Goal: Information Seeking & Learning: Learn about a topic

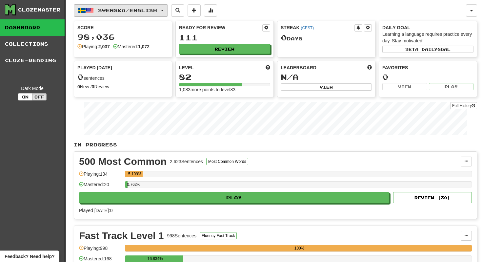
click at [153, 7] on button "Svenska / English" at bounding box center [121, 10] width 94 height 12
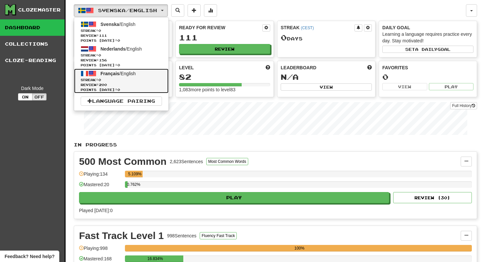
click at [146, 79] on span "Streak: 0" at bounding box center [121, 79] width 81 height 5
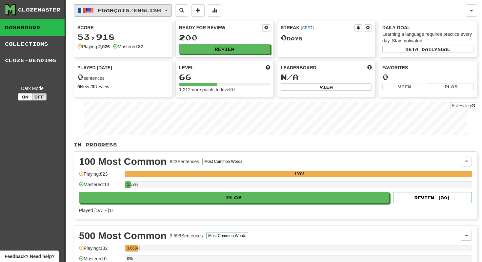
click at [171, 13] on button "Français / English" at bounding box center [123, 10] width 98 height 12
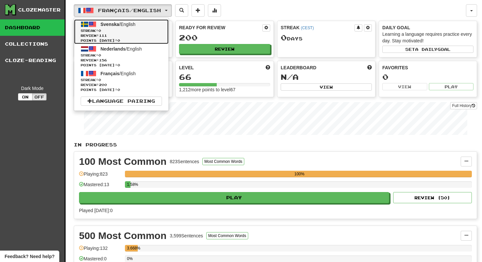
click at [166, 36] on link "Svenska / English Streak: 0 Review: 111 Points today: 0" at bounding box center [121, 31] width 94 height 25
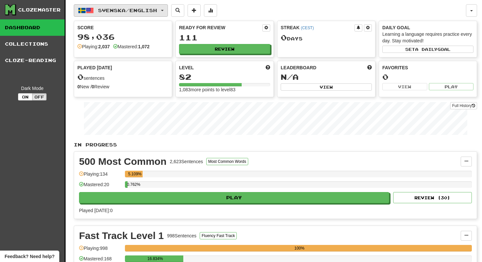
click at [165, 15] on button "Svenska / English" at bounding box center [121, 10] width 94 height 12
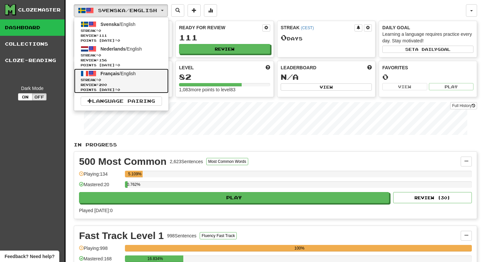
click at [154, 70] on link "Français / English Streak: 0 Review: 200 Points today: 0" at bounding box center [121, 81] width 94 height 25
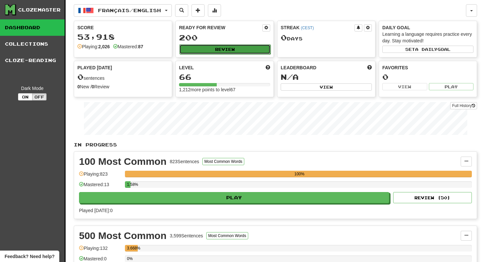
click at [204, 50] on button "Review" at bounding box center [224, 49] width 91 height 10
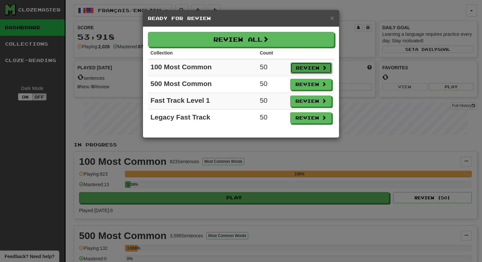
click at [324, 71] on button "Review" at bounding box center [310, 67] width 41 height 11
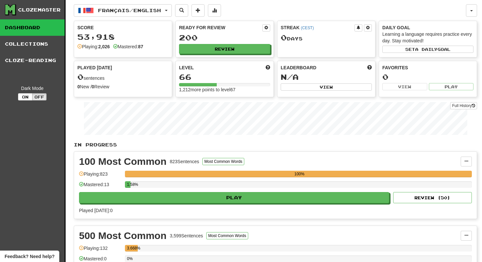
select select "**"
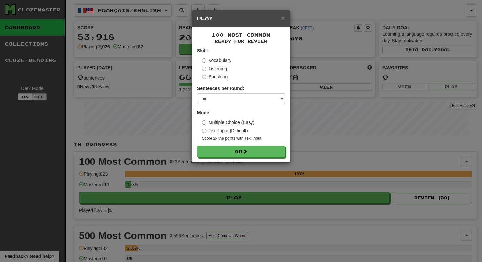
click at [246, 128] on label "Text Input (Difficult)" at bounding box center [225, 130] width 46 height 7
click at [240, 120] on label "Multiple Choice (Easy)" at bounding box center [228, 122] width 52 height 7
click at [241, 147] on button "Go" at bounding box center [241, 151] width 88 height 11
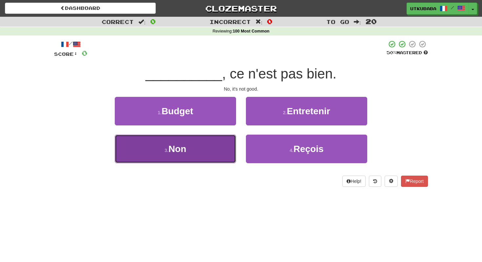
click at [228, 147] on button "3 . Non" at bounding box center [175, 148] width 121 height 29
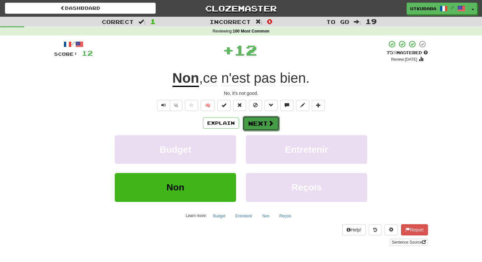
click at [263, 123] on button "Next" at bounding box center [261, 123] width 37 height 15
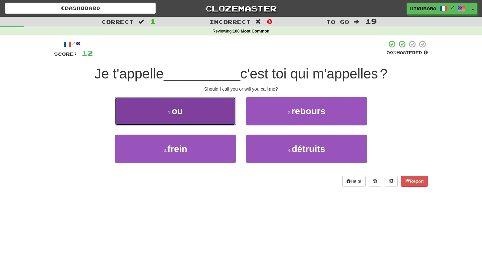
click at [210, 113] on button "1 . ou" at bounding box center [175, 111] width 121 height 29
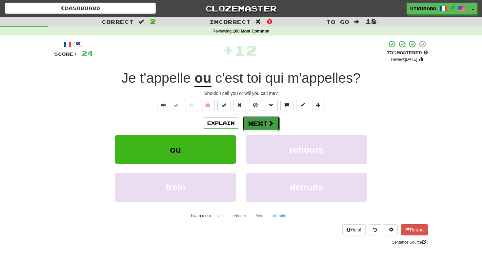
click at [266, 128] on button "Next" at bounding box center [261, 123] width 37 height 15
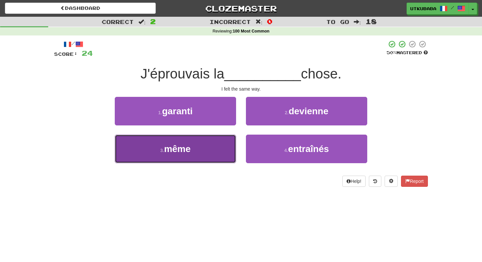
click at [208, 150] on button "3 . même" at bounding box center [175, 148] width 121 height 29
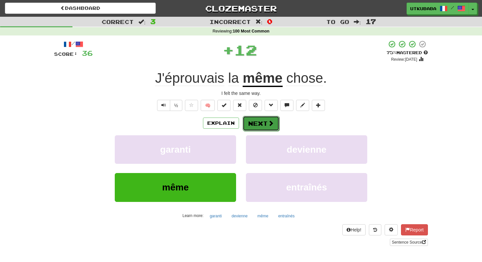
click at [266, 119] on button "Next" at bounding box center [261, 123] width 37 height 15
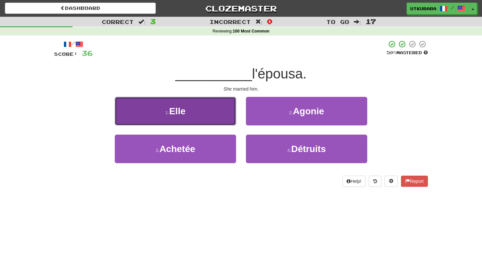
click at [207, 120] on button "1 . Elle" at bounding box center [175, 111] width 121 height 29
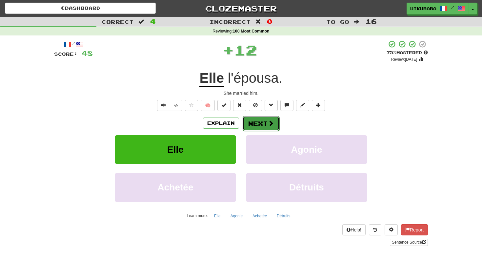
click at [262, 120] on button "Next" at bounding box center [261, 123] width 37 height 15
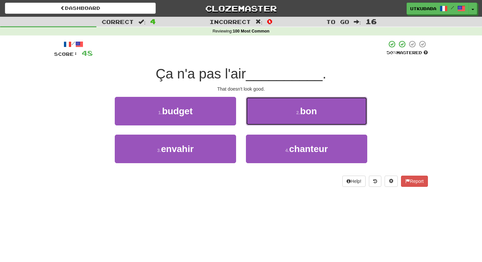
click at [262, 120] on button "2 . bon" at bounding box center [306, 111] width 121 height 29
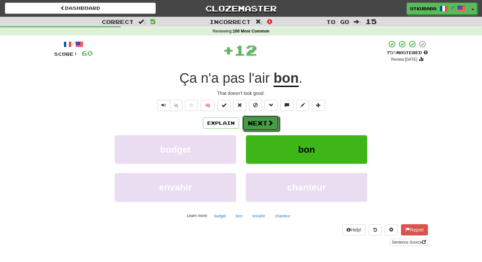
click at [262, 120] on button "Next" at bounding box center [260, 122] width 37 height 15
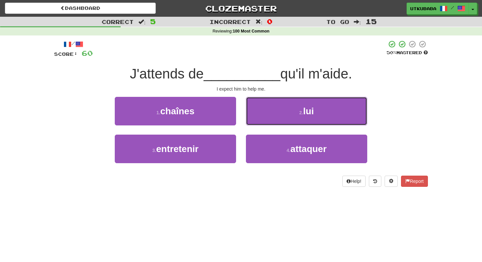
click at [262, 120] on button "2 . lui" at bounding box center [306, 111] width 121 height 29
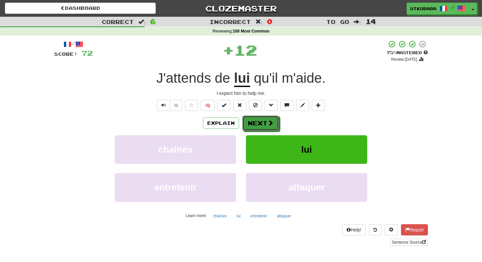
click at [262, 120] on button "Next" at bounding box center [260, 122] width 37 height 15
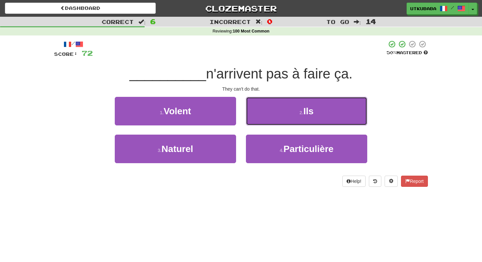
click at [262, 120] on button "2 . Ils" at bounding box center [306, 111] width 121 height 29
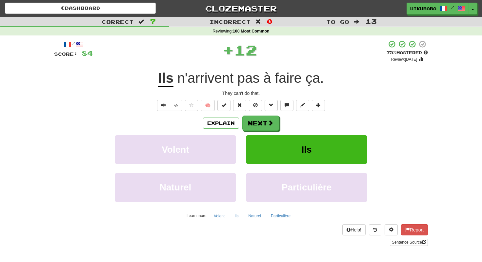
click at [262, 120] on button "Next" at bounding box center [260, 122] width 37 height 15
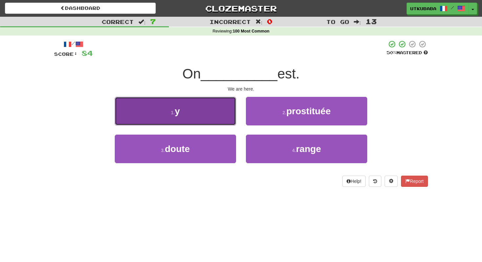
click at [203, 124] on button "1 . y" at bounding box center [175, 111] width 121 height 29
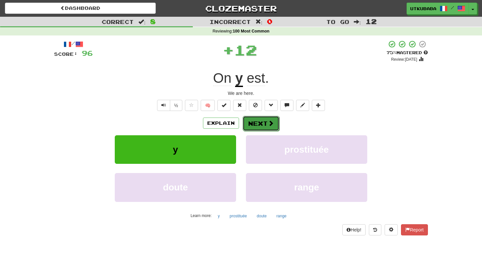
click at [255, 120] on button "Next" at bounding box center [261, 123] width 37 height 15
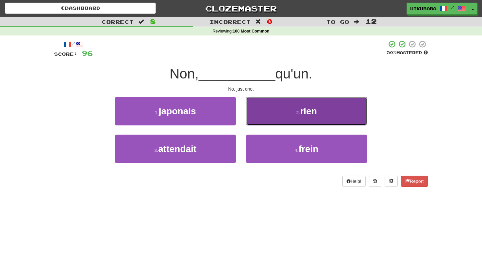
click at [277, 109] on button "2 . rien" at bounding box center [306, 111] width 121 height 29
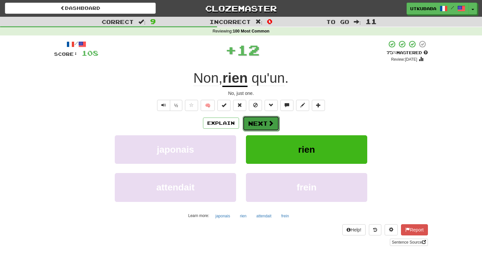
click at [266, 118] on button "Next" at bounding box center [261, 123] width 37 height 15
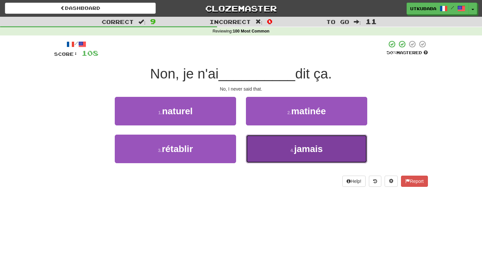
click at [262, 143] on button "4 . jamais" at bounding box center [306, 148] width 121 height 29
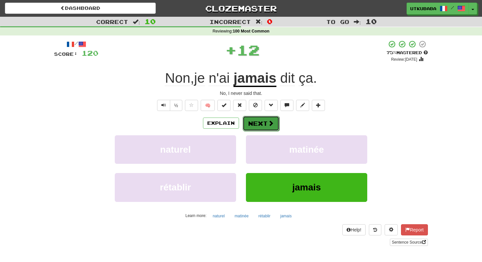
click at [264, 117] on button "Next" at bounding box center [261, 123] width 37 height 15
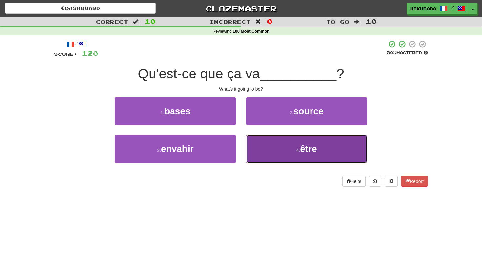
click at [263, 150] on button "4 . être" at bounding box center [306, 148] width 121 height 29
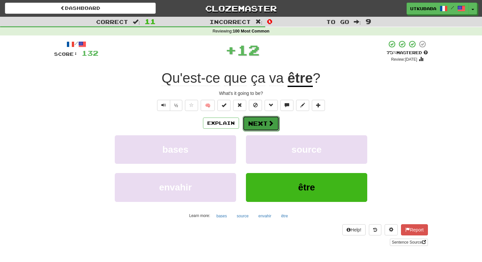
click at [265, 128] on button "Next" at bounding box center [261, 123] width 37 height 15
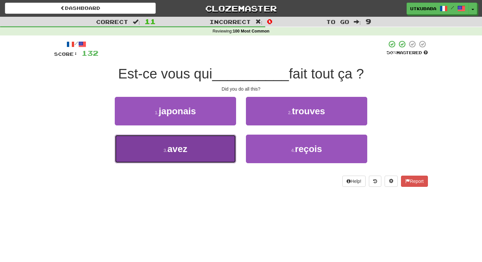
click at [233, 146] on button "3 . avez" at bounding box center [175, 148] width 121 height 29
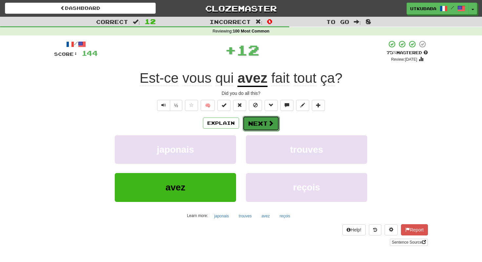
click at [261, 122] on button "Next" at bounding box center [261, 123] width 37 height 15
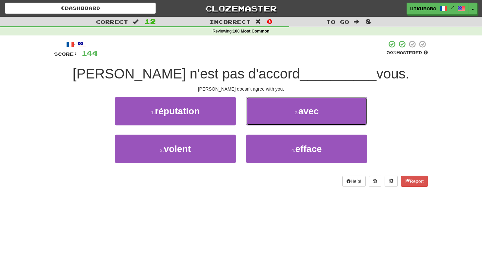
click at [261, 122] on button "2 . avec" at bounding box center [306, 111] width 121 height 29
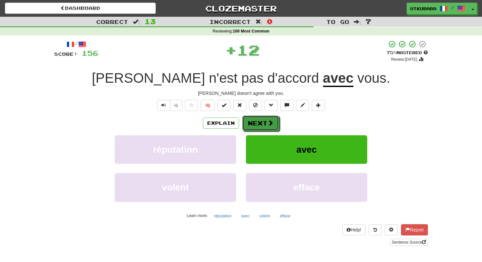
click at [261, 122] on button "Next" at bounding box center [260, 122] width 37 height 15
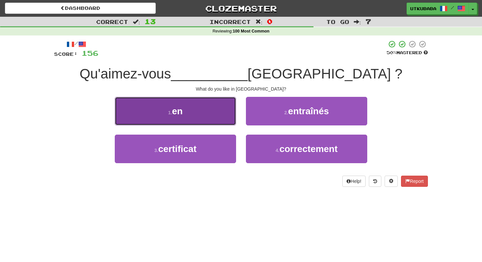
click at [209, 123] on button "1 . en" at bounding box center [175, 111] width 121 height 29
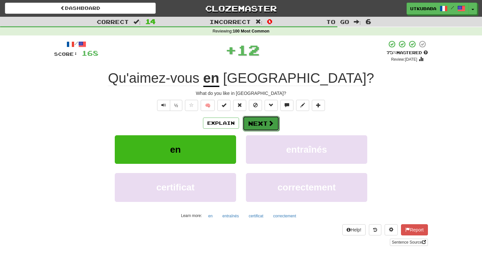
click at [248, 119] on button "Next" at bounding box center [261, 123] width 37 height 15
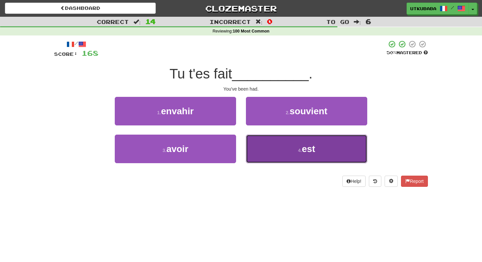
click at [255, 141] on button "4 . est" at bounding box center [306, 148] width 121 height 29
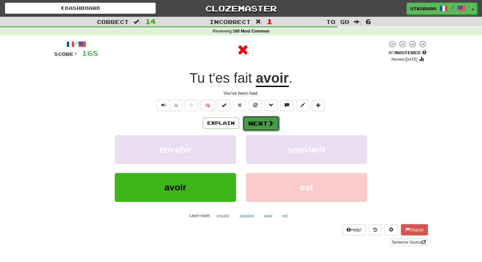
click at [261, 118] on button "Next" at bounding box center [261, 123] width 37 height 15
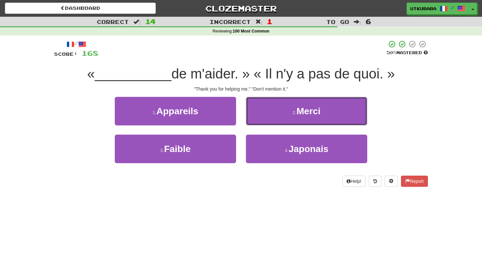
click at [261, 118] on button "2 . Merci" at bounding box center [306, 111] width 121 height 29
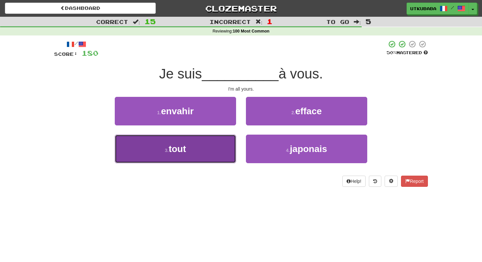
click at [224, 155] on button "3 . tout" at bounding box center [175, 148] width 121 height 29
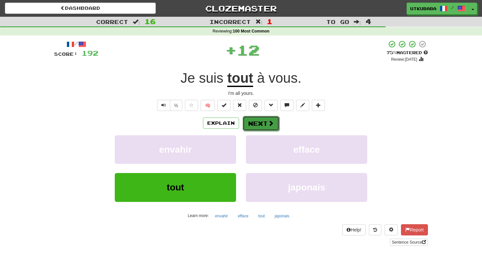
click at [270, 128] on button "Next" at bounding box center [261, 123] width 37 height 15
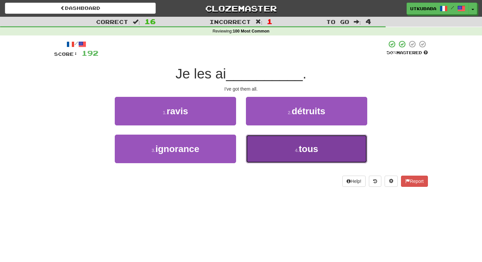
click at [266, 147] on button "4 . tous" at bounding box center [306, 148] width 121 height 29
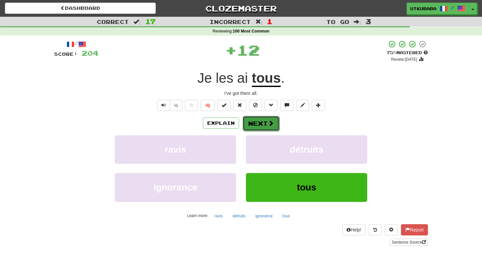
click at [257, 125] on button "Next" at bounding box center [261, 123] width 37 height 15
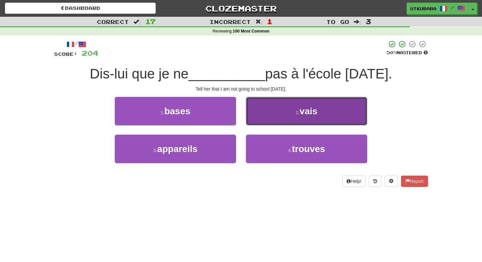
click at [260, 113] on button "2 . vais" at bounding box center [306, 111] width 121 height 29
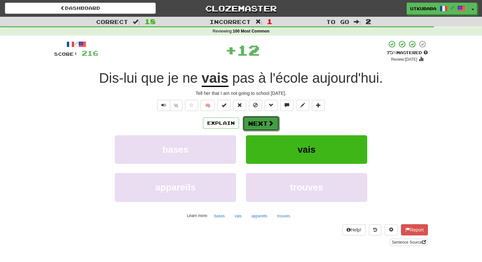
click at [260, 119] on button "Next" at bounding box center [261, 123] width 37 height 15
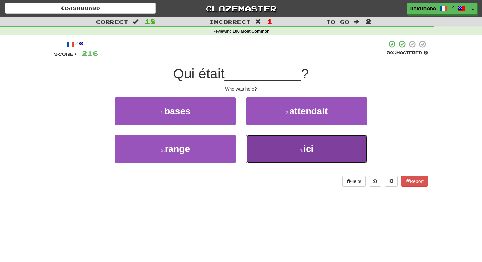
click at [259, 142] on button "4 . ici" at bounding box center [306, 148] width 121 height 29
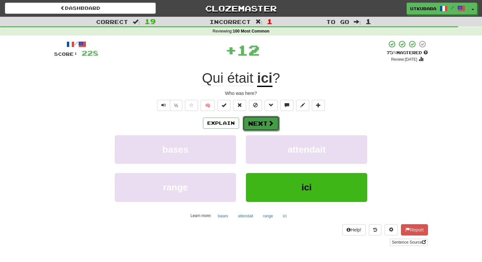
click at [261, 121] on button "Next" at bounding box center [261, 123] width 37 height 15
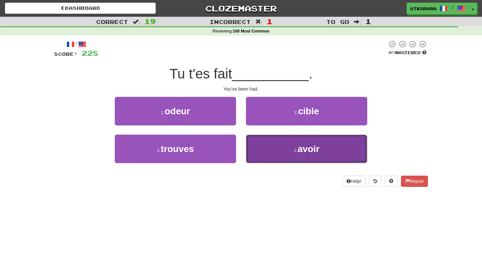
click at [261, 148] on button "4 . avoir" at bounding box center [306, 148] width 121 height 29
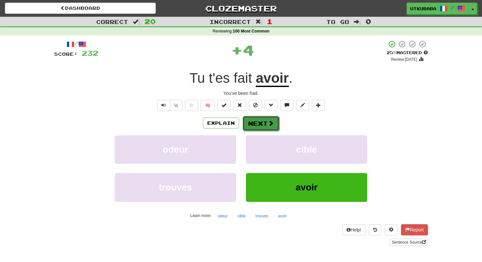
click at [265, 123] on button "Next" at bounding box center [261, 123] width 37 height 15
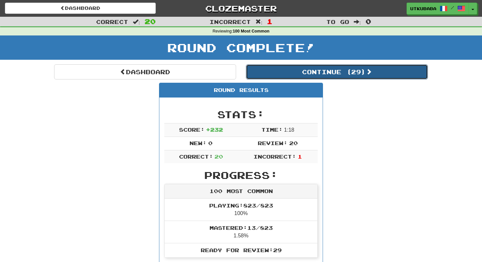
click at [282, 72] on button "Continue ( 29 )" at bounding box center [337, 71] width 182 height 15
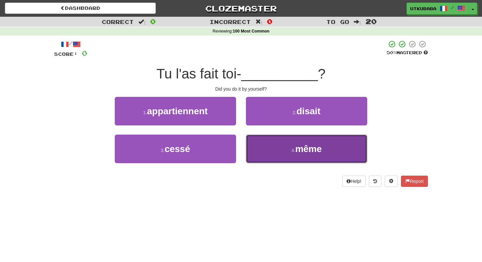
click at [273, 142] on button "4 . même" at bounding box center [306, 148] width 121 height 29
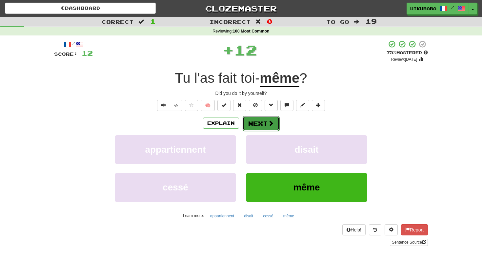
click at [270, 119] on button "Next" at bounding box center [261, 123] width 37 height 15
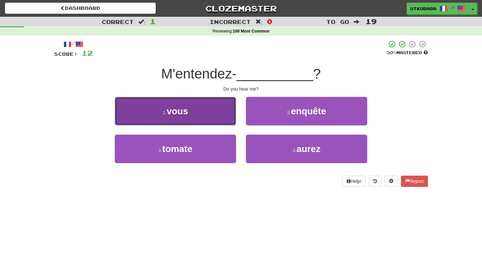
click at [214, 119] on button "1 . vous" at bounding box center [175, 111] width 121 height 29
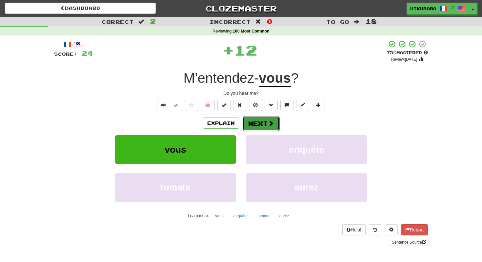
click at [255, 116] on button "Next" at bounding box center [261, 123] width 37 height 15
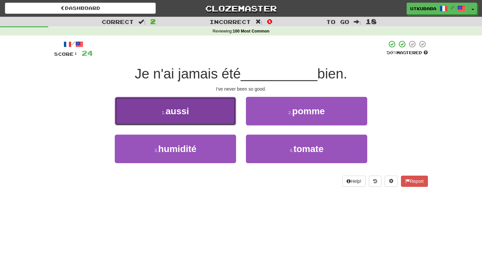
click at [229, 117] on button "1 . aussi" at bounding box center [175, 111] width 121 height 29
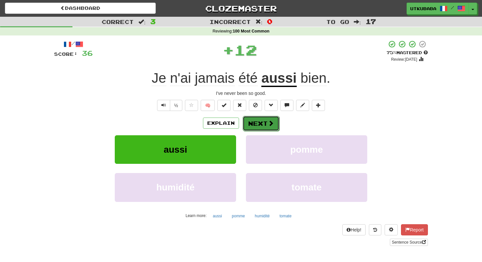
click at [263, 119] on button "Next" at bounding box center [261, 123] width 37 height 15
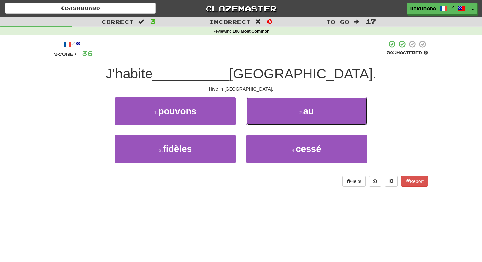
click at [263, 119] on button "2 . au" at bounding box center [306, 111] width 121 height 29
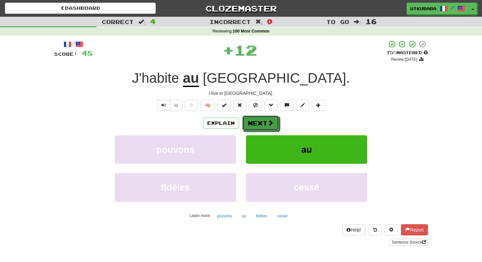
click at [263, 119] on button "Next" at bounding box center [260, 122] width 37 height 15
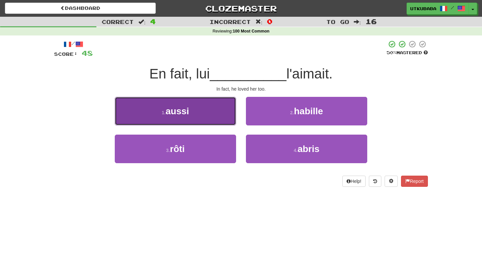
click at [226, 118] on button "1 . aussi" at bounding box center [175, 111] width 121 height 29
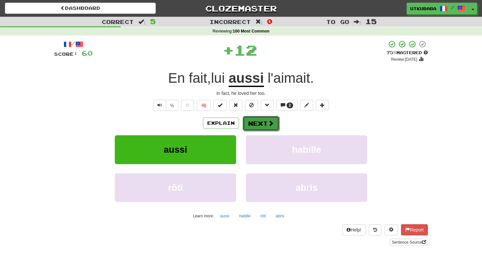
click at [269, 122] on span at bounding box center [271, 123] width 6 height 6
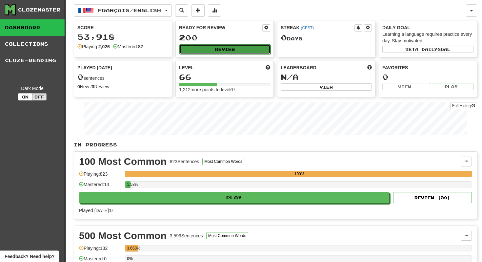
click at [220, 49] on button "Review" at bounding box center [224, 49] width 91 height 10
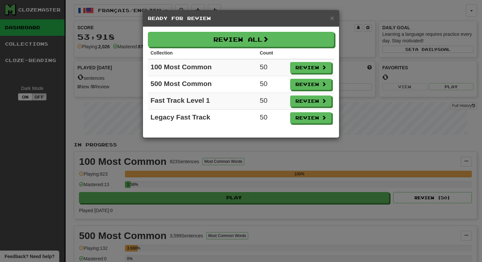
click at [134, 115] on div "× Ready for Review Review All Collection Count 100 Most Common 50 Review 500 Mo…" at bounding box center [241, 131] width 482 height 262
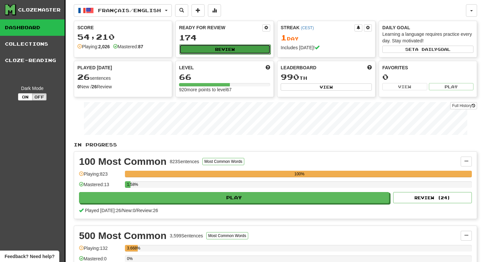
click at [205, 47] on button "Review" at bounding box center [224, 49] width 91 height 10
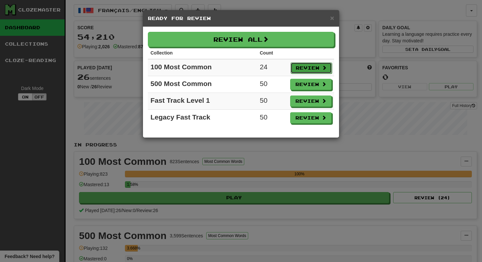
click at [316, 69] on button "Review" at bounding box center [310, 67] width 41 height 11
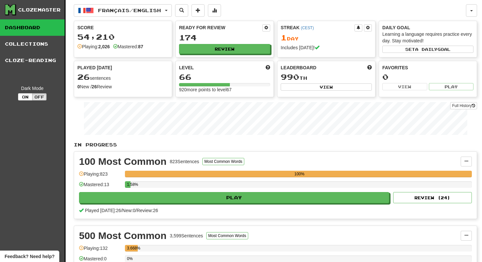
select select "**"
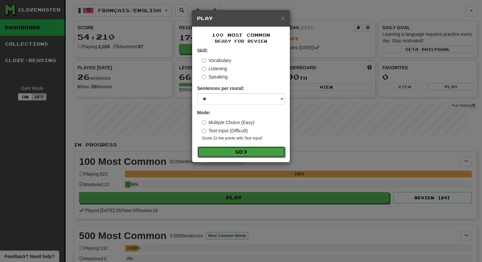
click at [248, 150] on span at bounding box center [245, 151] width 5 height 5
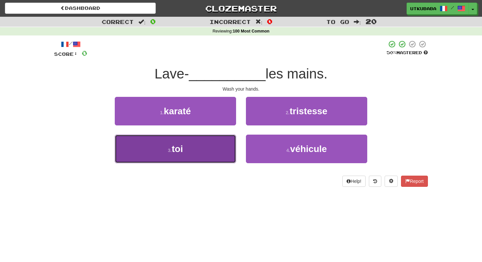
click at [198, 142] on button "3 . toi" at bounding box center [175, 148] width 121 height 29
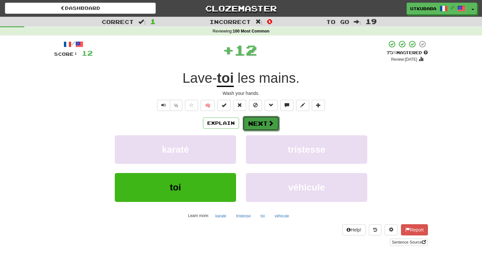
click at [252, 120] on button "Next" at bounding box center [261, 123] width 37 height 15
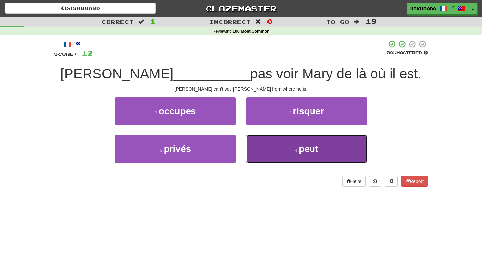
click at [288, 149] on button "4 . peut" at bounding box center [306, 148] width 121 height 29
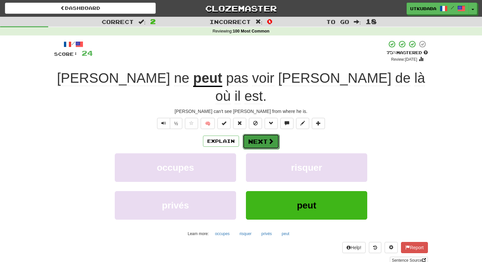
click at [274, 134] on button "Next" at bounding box center [261, 141] width 37 height 15
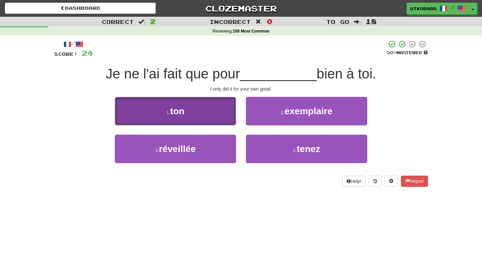
click at [212, 115] on button "1 . ton" at bounding box center [175, 111] width 121 height 29
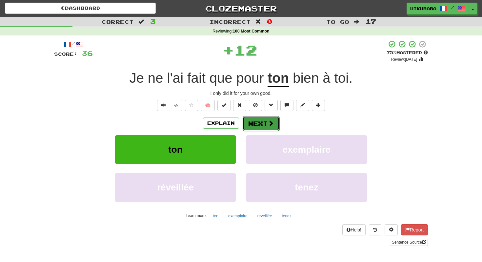
click at [277, 122] on button "Next" at bounding box center [261, 123] width 37 height 15
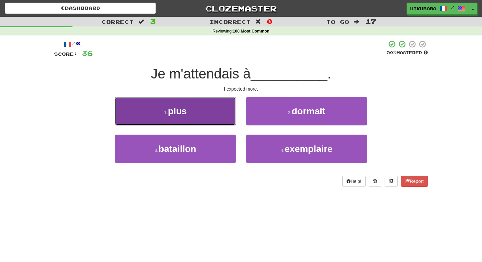
click at [213, 110] on button "1 . plus" at bounding box center [175, 111] width 121 height 29
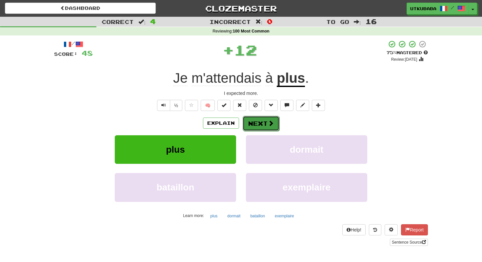
click at [260, 122] on button "Next" at bounding box center [261, 123] width 37 height 15
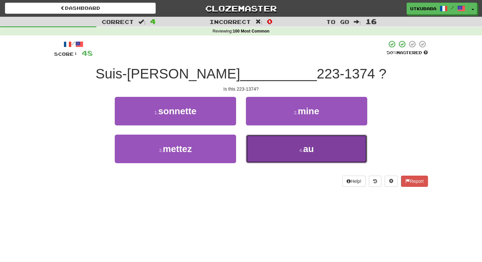
click at [260, 145] on button "4 . au" at bounding box center [306, 148] width 121 height 29
